Goal: Transaction & Acquisition: Download file/media

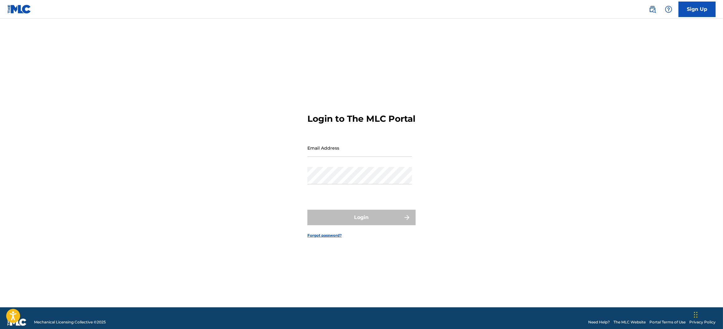
drag, startPoint x: 359, startPoint y: 155, endPoint x: 364, endPoint y: 162, distance: 7.9
click at [359, 155] on input "Email Address" at bounding box center [360, 148] width 105 height 18
type input "[PERSON_NAME][EMAIL_ADDRESS][DOMAIN_NAME]"
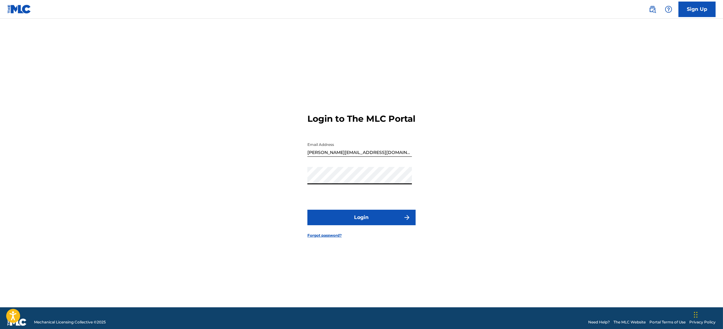
click at [365, 211] on form "Login to The MLC Portal Email Address [PERSON_NAME][EMAIL_ADDRESS][DOMAIN_NAME]…" at bounding box center [362, 170] width 108 height 273
click at [361, 223] on button "Login" at bounding box center [362, 216] width 108 height 15
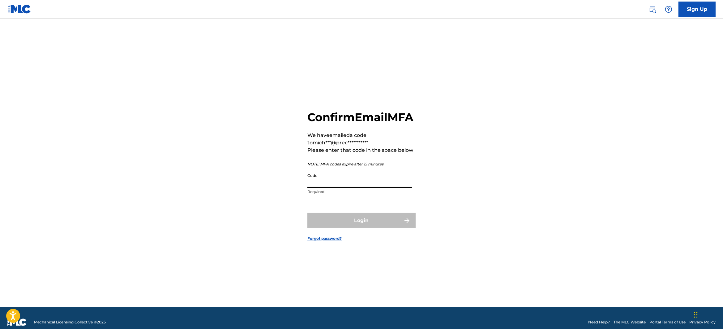
click at [358, 188] on input "Code" at bounding box center [360, 179] width 105 height 18
paste input "922567"
type input "922567"
click at [389, 228] on button "Login" at bounding box center [362, 220] width 108 height 15
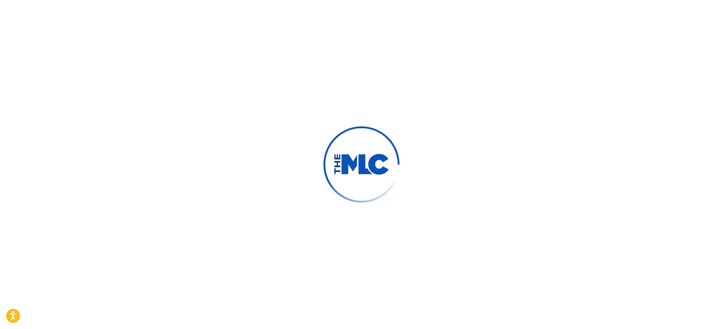
scroll to position [0, 0]
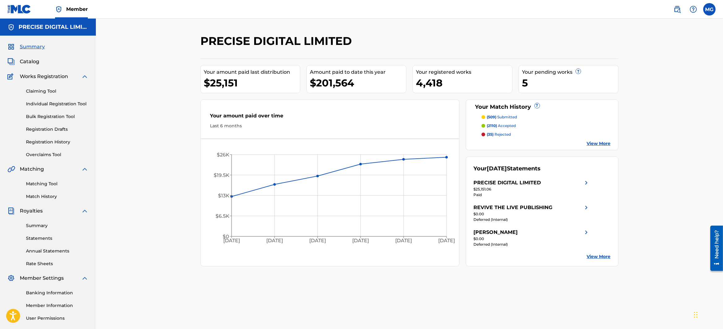
click at [41, 265] on link "Rate Sheets" at bounding box center [57, 263] width 63 height 6
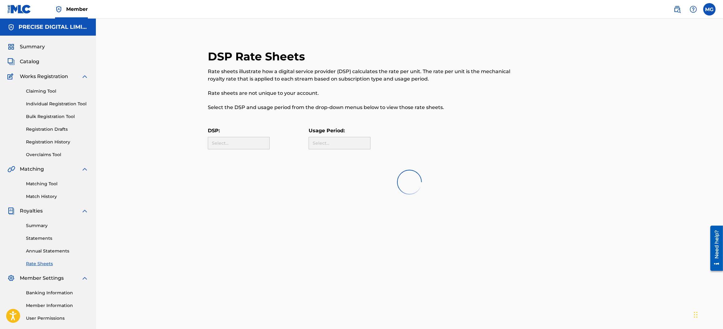
scroll to position [5, 0]
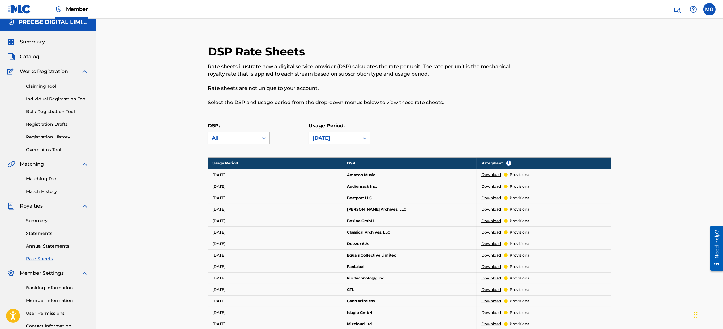
click at [488, 174] on link "Download" at bounding box center [491, 175] width 19 height 6
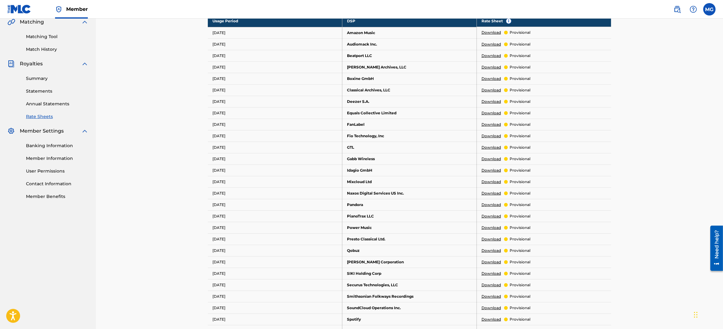
scroll to position [305, 0]
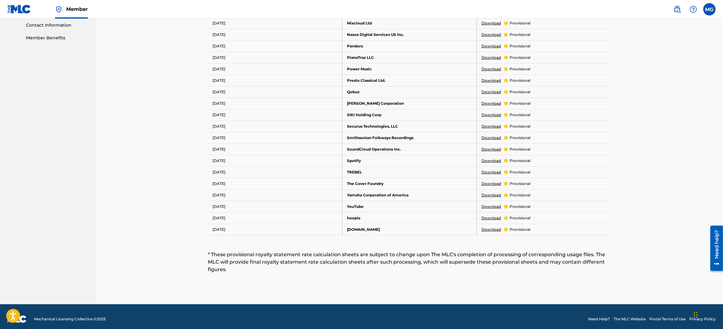
drag, startPoint x: 515, startPoint y: 199, endPoint x: 494, endPoint y: 203, distance: 21.4
click at [511, 204] on p "provisional" at bounding box center [520, 207] width 21 height 6
click at [494, 204] on link "Download" at bounding box center [491, 207] width 19 height 6
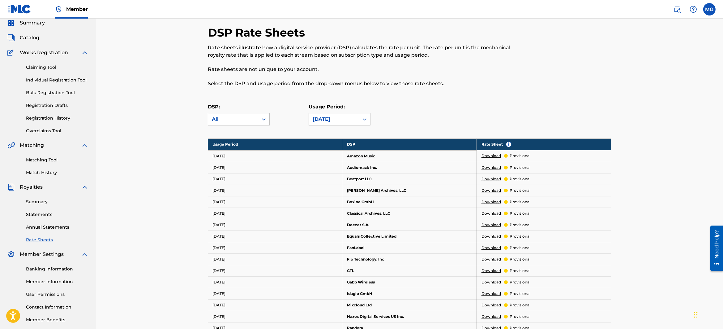
scroll to position [0, 0]
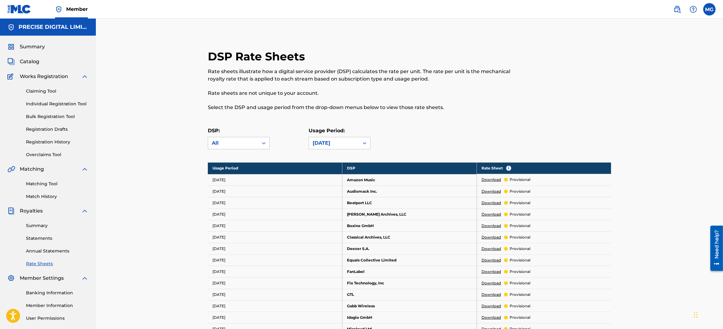
drag, startPoint x: 98, startPoint y: 80, endPoint x: 103, endPoint y: 80, distance: 5.3
click at [98, 81] on div "DSP Rate Sheets Rate sheets illustrate how a digital service provider (DSP) cal…" at bounding box center [410, 314] width 628 height 591
drag, startPoint x: 10, startPoint y: 47, endPoint x: 17, endPoint y: 47, distance: 7.4
click at [10, 47] on img at bounding box center [10, 46] width 7 height 7
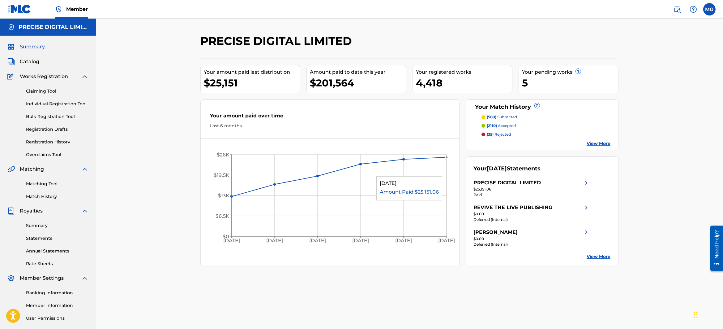
scroll to position [1, 0]
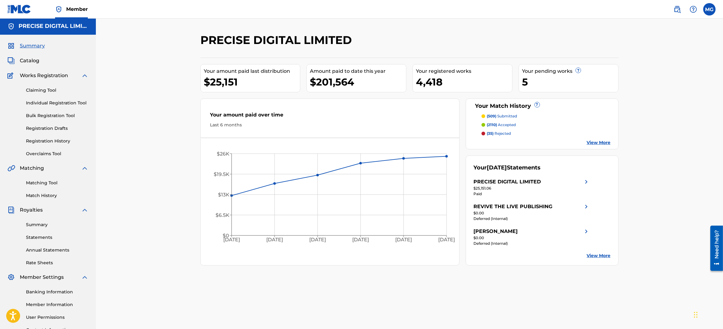
click at [47, 222] on link "Summary" at bounding box center [57, 224] width 63 height 6
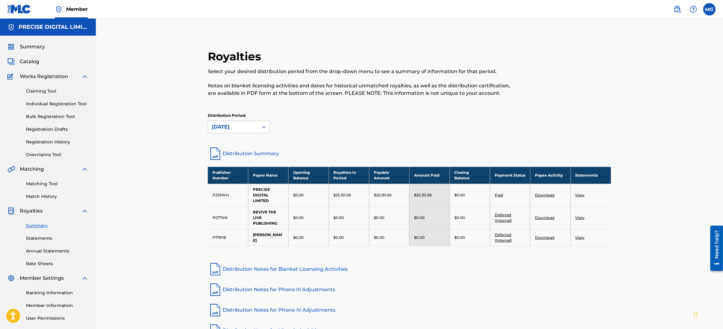
click at [30, 44] on span "Summary" at bounding box center [32, 46] width 25 height 7
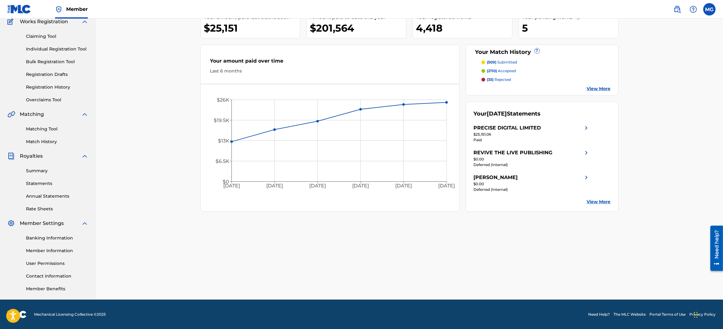
scroll to position [54, 0]
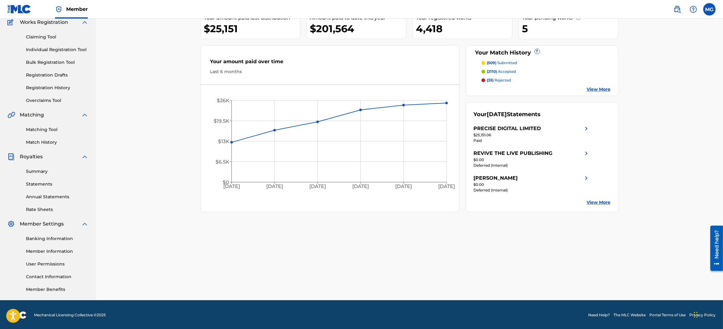
click at [39, 172] on link "Summary" at bounding box center [57, 171] width 63 height 6
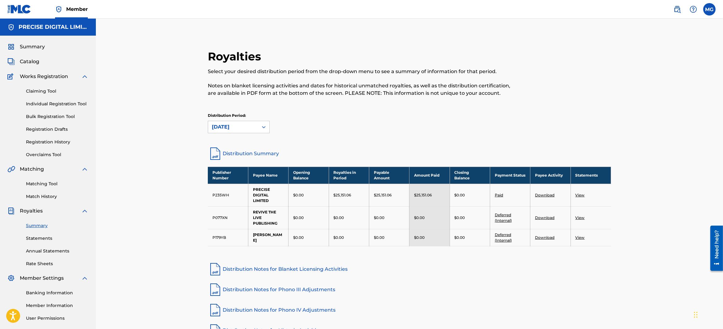
scroll to position [0, 0]
click at [260, 126] on div at bounding box center [263, 126] width 11 height 11
click at [317, 130] on div "Distribution Period: [DATE]" at bounding box center [409, 122] width 403 height 20
click at [37, 64] on span "Catalog" at bounding box center [29, 61] width 19 height 7
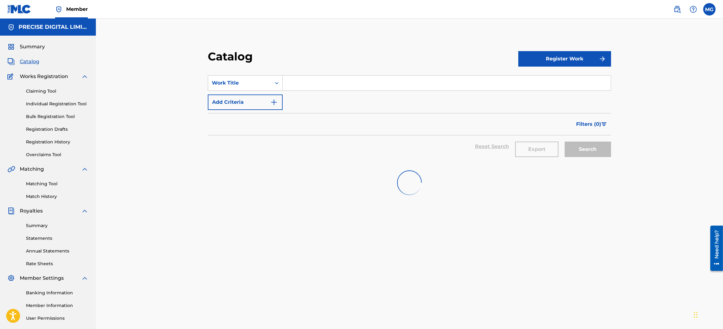
click at [46, 223] on link "Summary" at bounding box center [57, 225] width 63 height 6
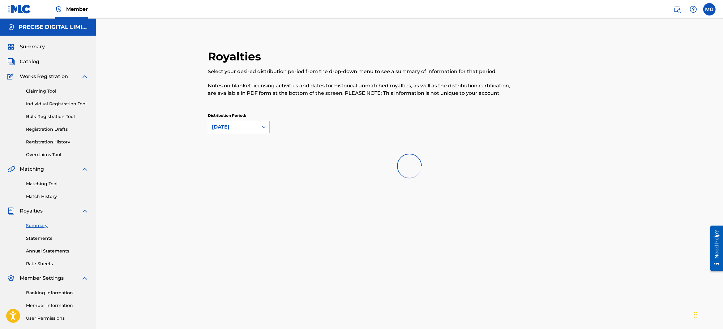
click at [73, 239] on link "Statements" at bounding box center [57, 238] width 63 height 6
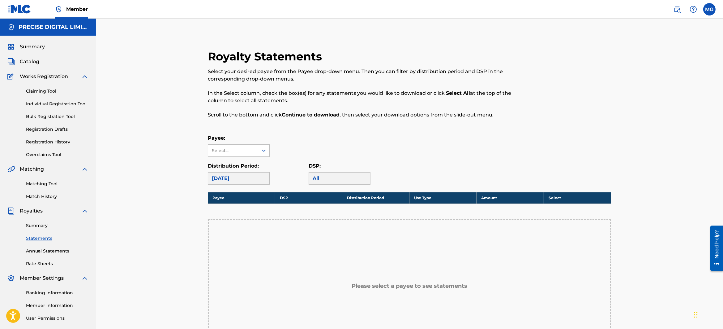
click at [40, 230] on div "Summary Statements Annual Statements Rate Sheets" at bounding box center [47, 240] width 81 height 52
click at [38, 228] on link "Summary" at bounding box center [57, 225] width 63 height 6
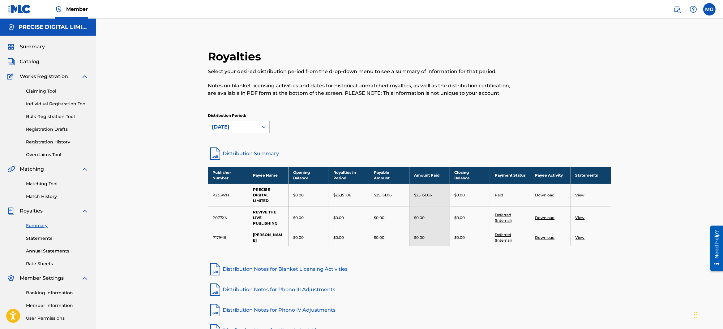
click at [51, 253] on link "Annual Statements" at bounding box center [57, 251] width 63 height 6
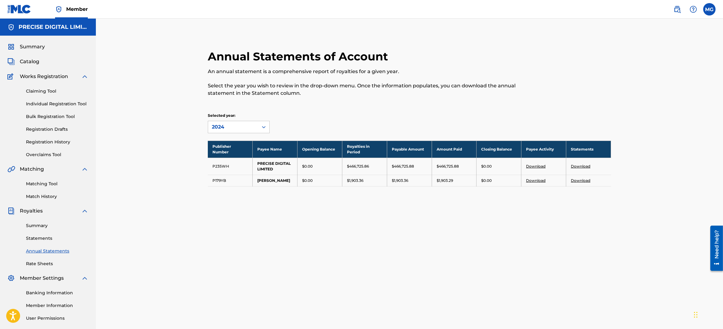
click at [54, 236] on link "Statements" at bounding box center [57, 238] width 63 height 6
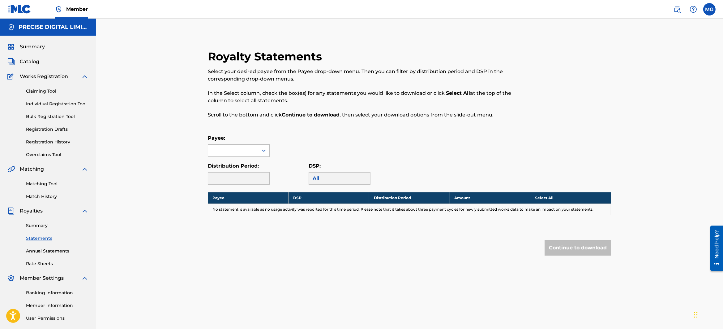
click at [55, 248] on link "Annual Statements" at bounding box center [57, 251] width 63 height 6
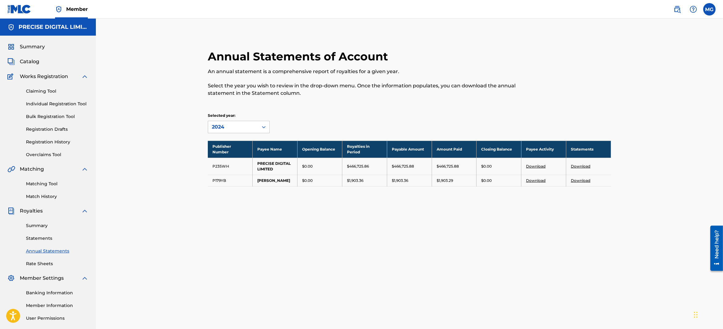
click at [45, 263] on link "Rate Sheets" at bounding box center [57, 263] width 63 height 6
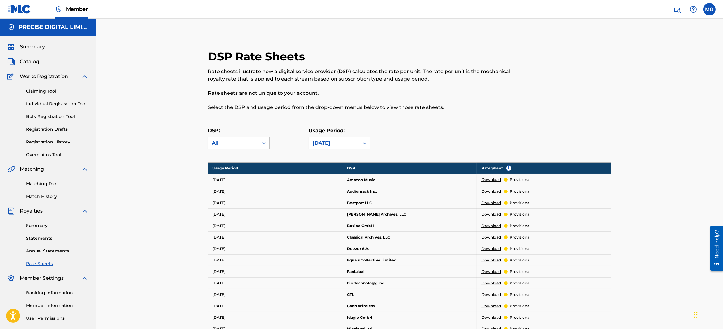
drag, startPoint x: 68, startPoint y: 258, endPoint x: 67, endPoint y: 252, distance: 6.0
click at [68, 258] on div "Summary Statements Annual Statements Rate Sheets" at bounding box center [47, 240] width 81 height 52
click at [67, 252] on link "Annual Statements" at bounding box center [57, 251] width 63 height 6
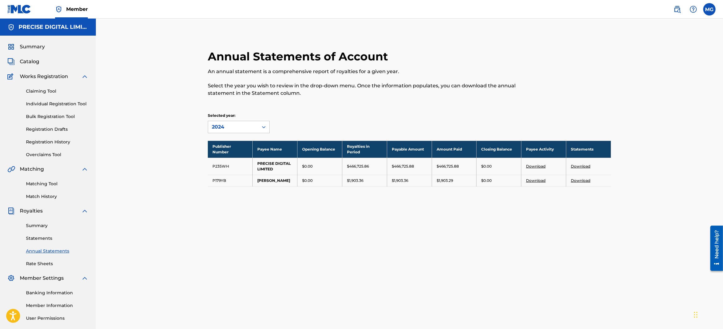
click at [37, 231] on div "Summary Statements Annual Statements Rate Sheets" at bounding box center [47, 240] width 81 height 52
click at [253, 132] on div "2024" at bounding box center [233, 127] width 50 height 12
click at [560, 142] on th "Payee Activity" at bounding box center [544, 148] width 45 height 17
click at [39, 224] on link "Summary" at bounding box center [57, 225] width 63 height 6
